Goal: Transaction & Acquisition: Purchase product/service

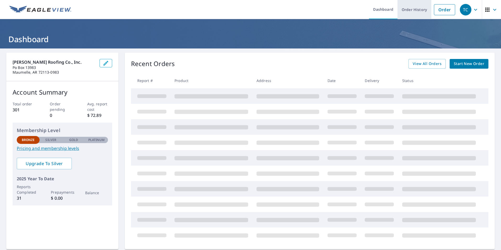
click at [400, 6] on link "Order History" at bounding box center [414, 9] width 34 height 19
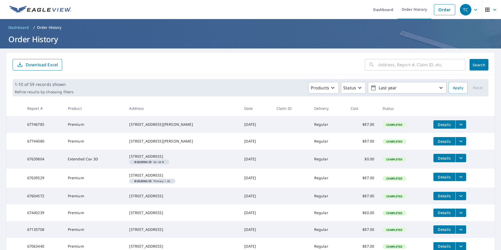
click at [392, 67] on input "text" at bounding box center [421, 64] width 87 height 15
type input "808 palm"
click button "Search" at bounding box center [478, 65] width 19 height 12
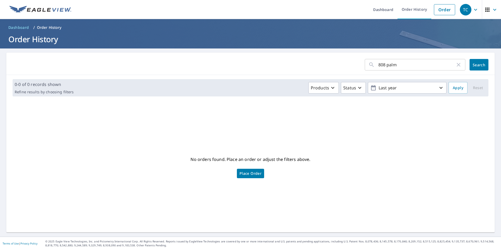
drag, startPoint x: 383, startPoint y: 65, endPoint x: 390, endPoint y: 67, distance: 7.8
click at [383, 65] on input "808 palm" at bounding box center [416, 64] width 77 height 15
type input "808 n. palm"
click button "Search" at bounding box center [478, 65] width 19 height 12
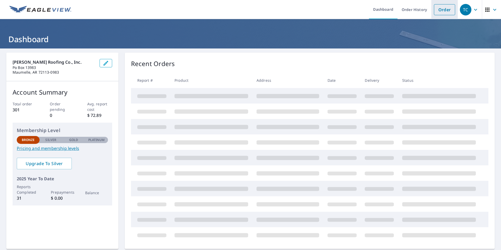
click at [440, 10] on link "Order" at bounding box center [444, 9] width 21 height 11
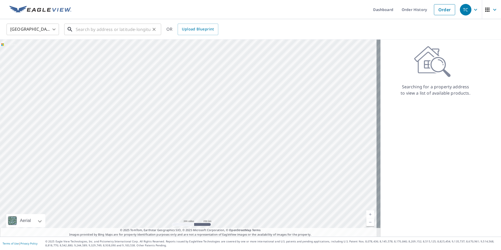
click at [106, 27] on input "text" at bounding box center [113, 29] width 75 height 15
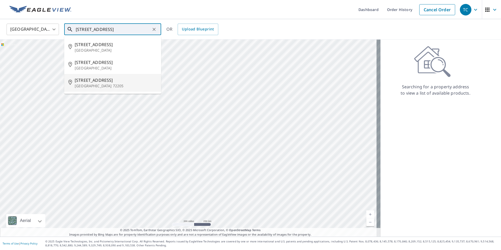
click at [82, 84] on p "[GEOGRAPHIC_DATA] 72205" at bounding box center [116, 85] width 82 height 5
type input "[STREET_ADDRESS]"
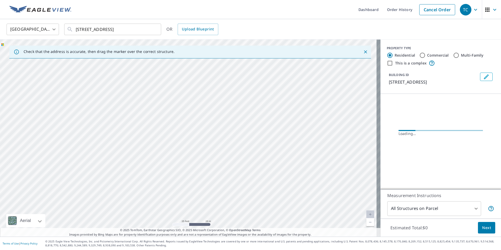
drag, startPoint x: 124, startPoint y: 134, endPoint x: 436, endPoint y: 165, distance: 313.9
click at [436, 165] on div "Check that the address is accurate, then drag the marker over the correct struc…" at bounding box center [250, 138] width 501 height 197
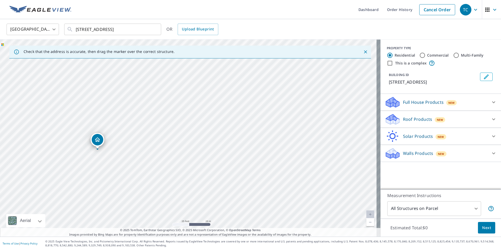
drag, startPoint x: 212, startPoint y: 174, endPoint x: 261, endPoint y: 172, distance: 49.5
click at [261, 172] on div "[STREET_ADDRESS]" at bounding box center [190, 138] width 380 height 197
click at [406, 117] on p "Roof Products" at bounding box center [417, 119] width 29 height 6
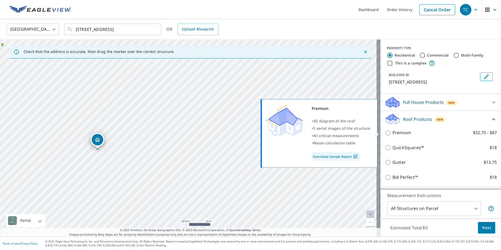
click at [401, 131] on p "Premium" at bounding box center [401, 132] width 19 height 7
click at [392, 131] on input "Premium $32.75 - $87" at bounding box center [388, 133] width 8 height 6
checkbox input "true"
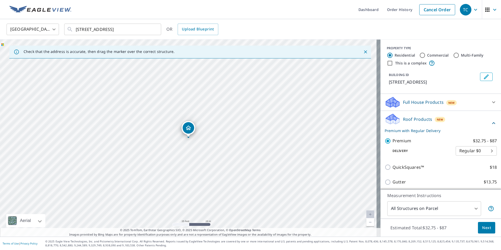
click at [482, 225] on span "Next" at bounding box center [486, 227] width 9 height 7
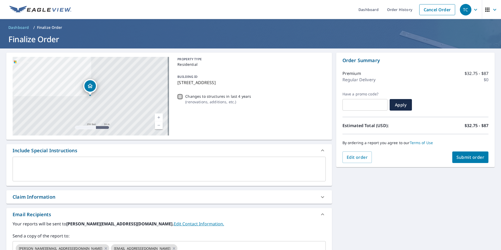
click at [180, 96] on input "Changes to structures in last 4 years ( renovations, additions, etc. )" at bounding box center [180, 96] width 6 height 6
checkbox input "true"
click at [457, 156] on span "Submit order" at bounding box center [470, 157] width 28 height 6
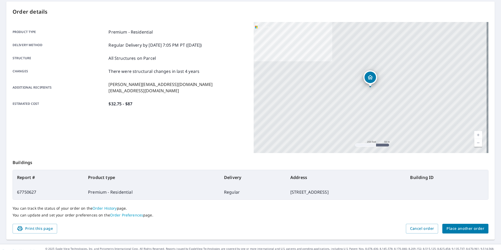
scroll to position [52, 0]
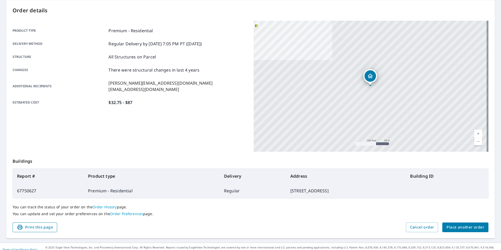
click at [31, 226] on span "Print this page" at bounding box center [35, 227] width 36 height 7
